Goal: Information Seeking & Learning: Learn about a topic

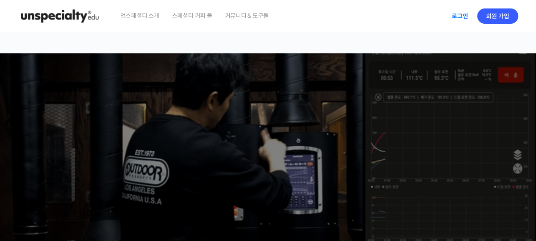
click at [460, 15] on link "로그인" at bounding box center [459, 15] width 27 height 19
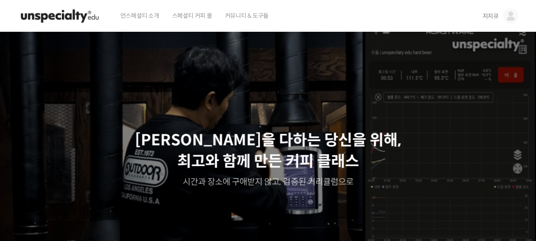
click at [493, 17] on span "지지큐" at bounding box center [490, 16] width 16 height 8
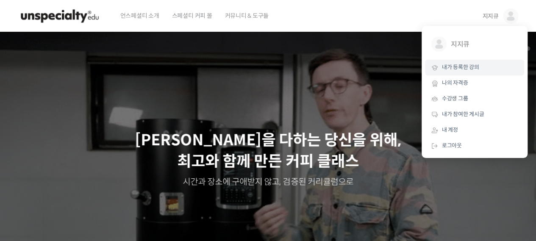
click at [457, 68] on span "내가 등록한 강의" at bounding box center [460, 67] width 37 height 7
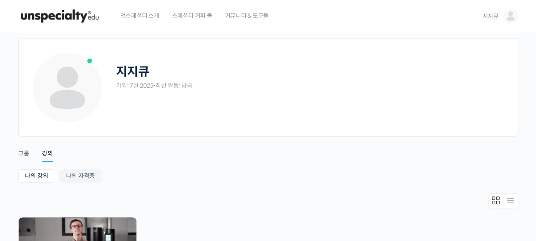
scroll to position [169, 0]
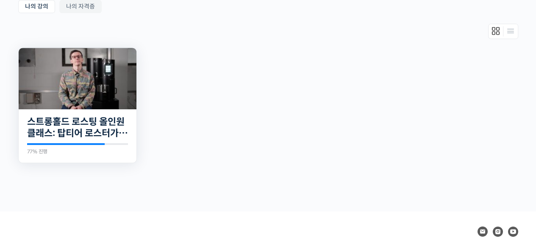
click at [72, 64] on img at bounding box center [78, 78] width 118 height 61
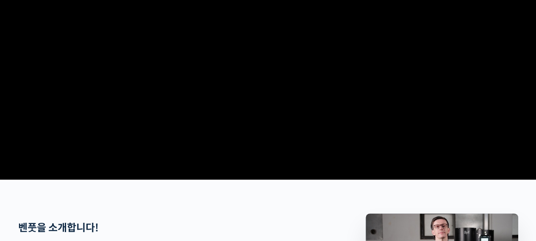
scroll to position [296, 0]
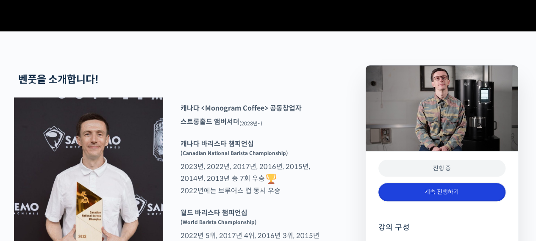
click at [445, 201] on link "계속 진행하기" at bounding box center [441, 192] width 127 height 18
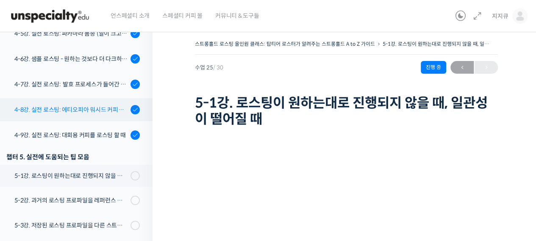
scroll to position [690, 0]
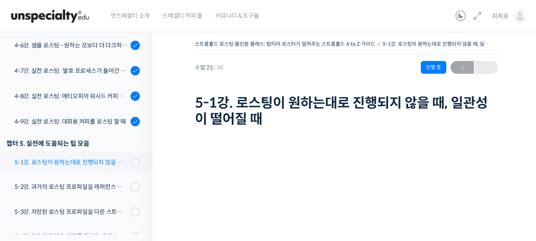
click at [82, 163] on div "5-1강. 로스팅이 원하는대로 진행되지 않을 때, 일관성이 떨어질 때" at bounding box center [71, 162] width 114 height 9
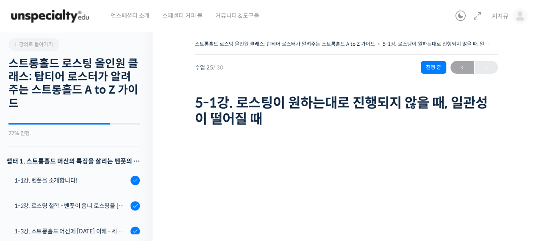
scroll to position [793, 0]
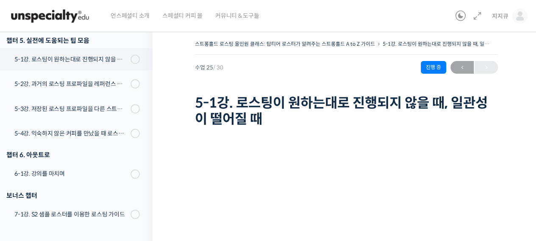
click at [506, 122] on div "스트롱홀드 로스팅 올인원 클래스: 탑티어 로스터가 알려주는 스트롱홀드 A to Z 가이드 5-1강. 로스팅이 원하는대로 진행되지 않을 때, 일…" at bounding box center [346, 223] width 388 height 396
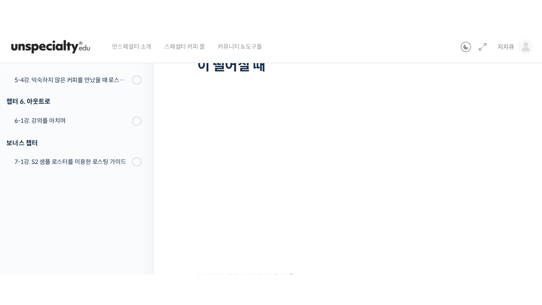
scroll to position [784, 0]
